Goal: Check status: Check status

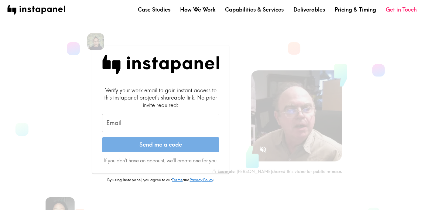
click at [124, 123] on input "Email" at bounding box center [160, 123] width 117 height 19
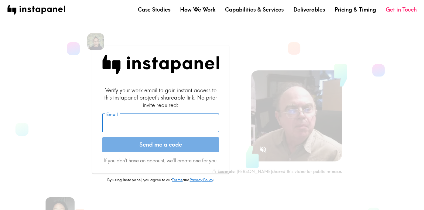
type input "[EMAIL_ADDRESS][PERSON_NAME][DOMAIN_NAME]"
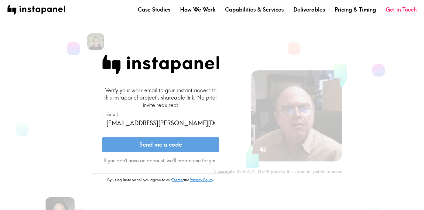
click at [143, 144] on button "Send me a code" at bounding box center [160, 144] width 117 height 15
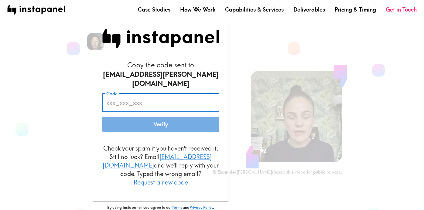
click at [117, 100] on input "Code" at bounding box center [160, 102] width 117 height 19
paste input "YyE_b8d_yQa"
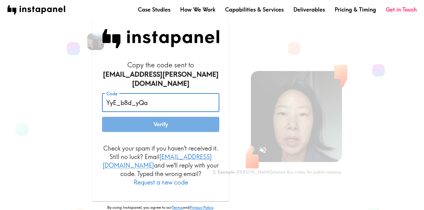
type input "YyE_b8d_yQa"
click at [165, 123] on button "Verify" at bounding box center [160, 124] width 117 height 15
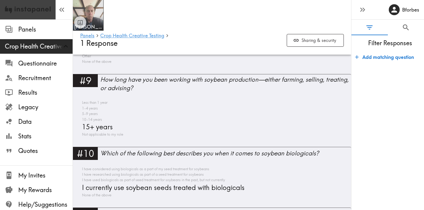
scroll to position [801, 0]
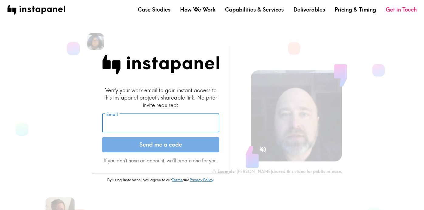
click at [135, 120] on input "Email" at bounding box center [160, 123] width 117 height 19
type input "[EMAIL_ADDRESS][PERSON_NAME][DOMAIN_NAME]"
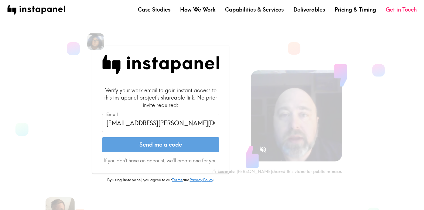
click at [151, 144] on button "Send me a code" at bounding box center [160, 144] width 117 height 15
